Goal: Information Seeking & Learning: Learn about a topic

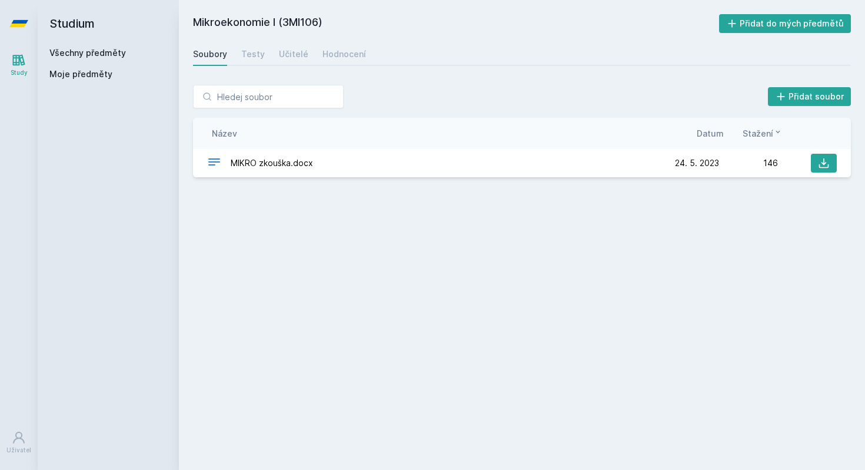
click at [91, 50] on link "Všechny předměty" at bounding box center [87, 53] width 76 height 10
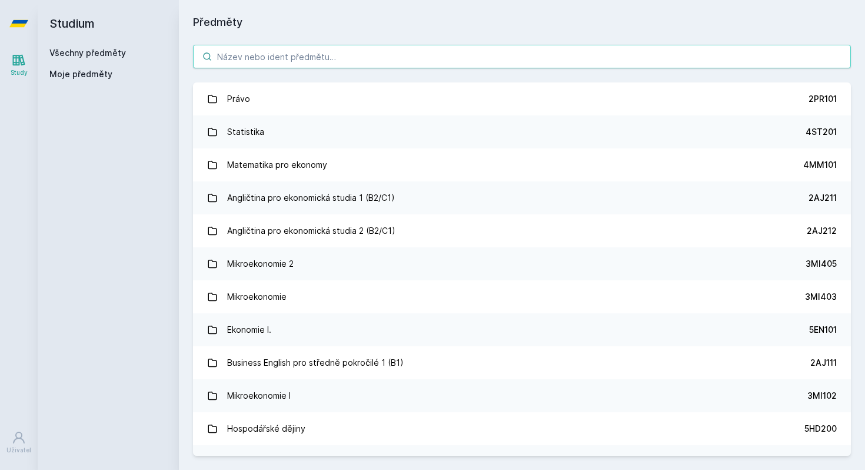
click at [247, 55] on input "search" at bounding box center [522, 57] width 658 height 24
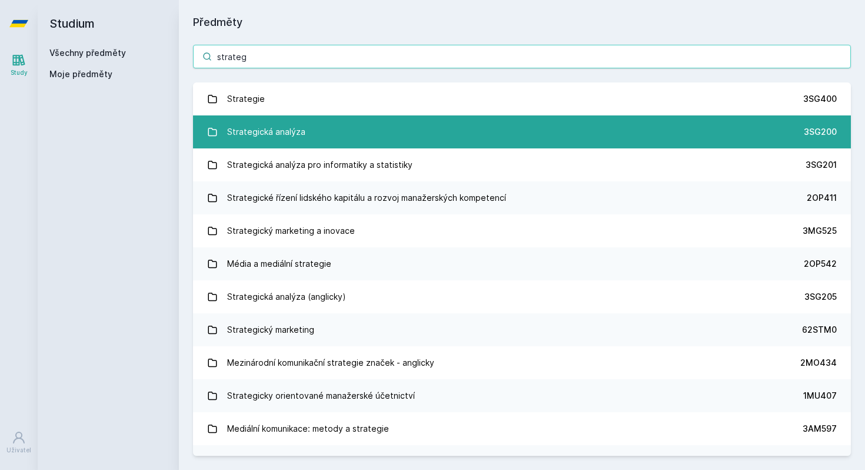
type input "strateg"
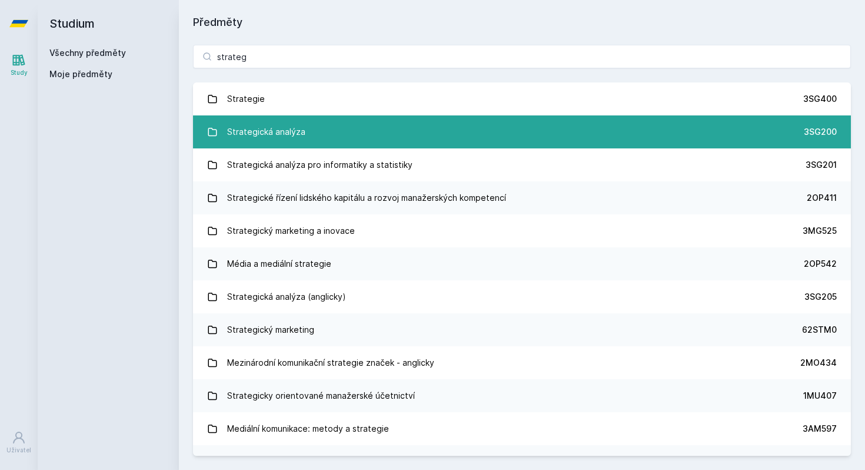
click at [266, 127] on div "Strategická analýza" at bounding box center [266, 132] width 78 height 24
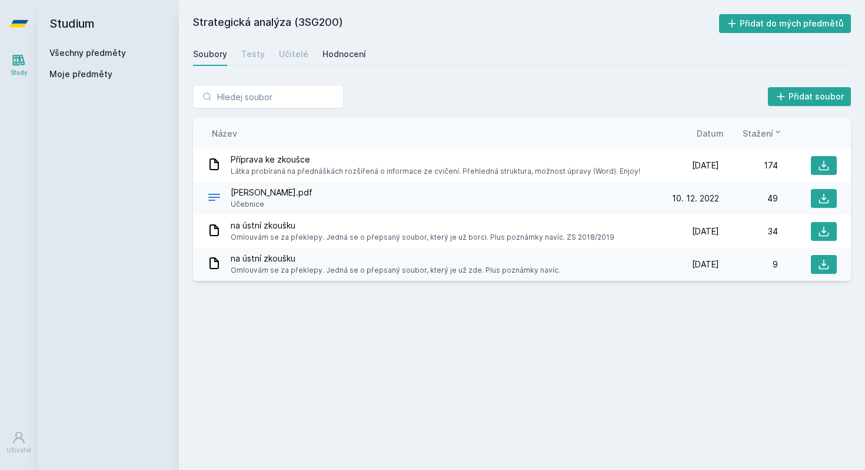
click at [337, 49] on div "Hodnocení" at bounding box center [344, 54] width 44 height 12
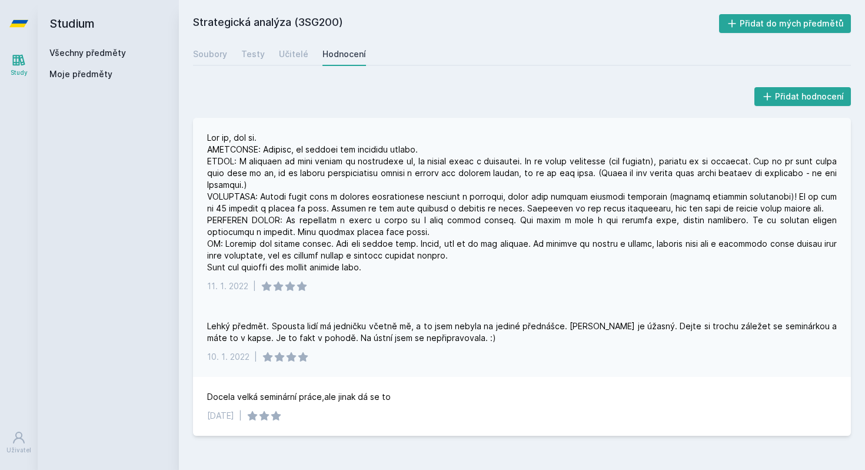
click at [779, 197] on div at bounding box center [522, 202] width 630 height 141
click at [660, 211] on div at bounding box center [522, 202] width 630 height 141
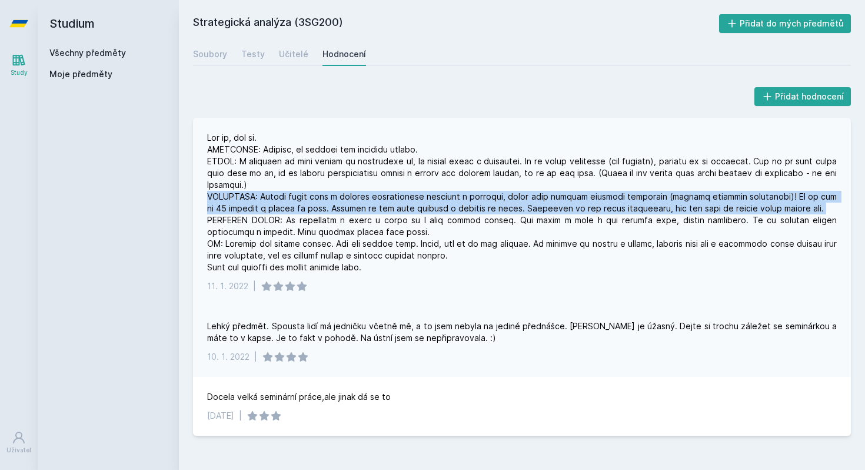
click at [660, 211] on div at bounding box center [522, 202] width 630 height 141
